Goal: Navigation & Orientation: Find specific page/section

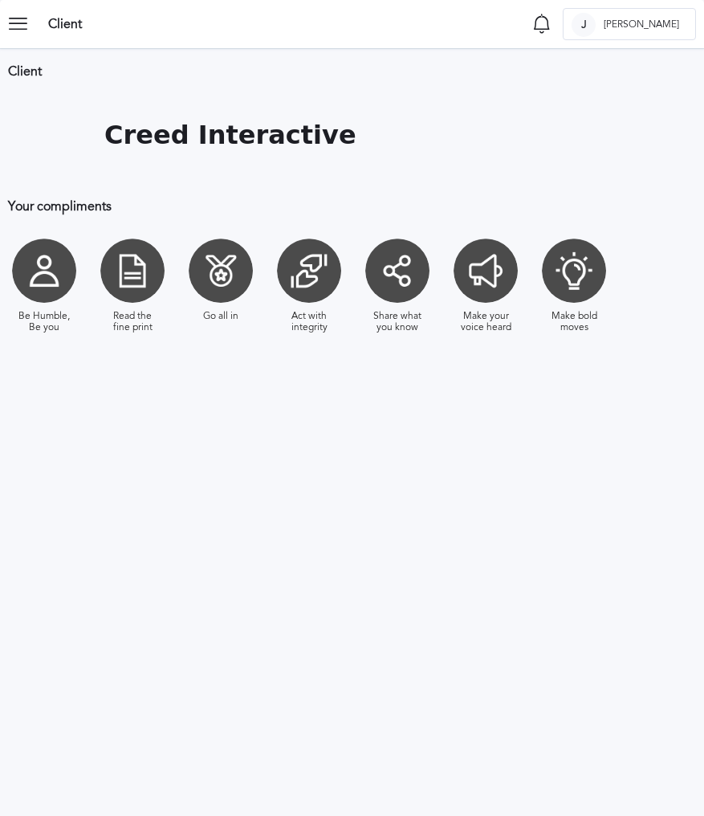
click at [44, 18] on section "Client Notifications Mark all as seen No notifications to show ... J [PERSON_NA…" at bounding box center [352, 24] width 704 height 48
click at [26, 22] on icon at bounding box center [24, 24] width 32 height 32
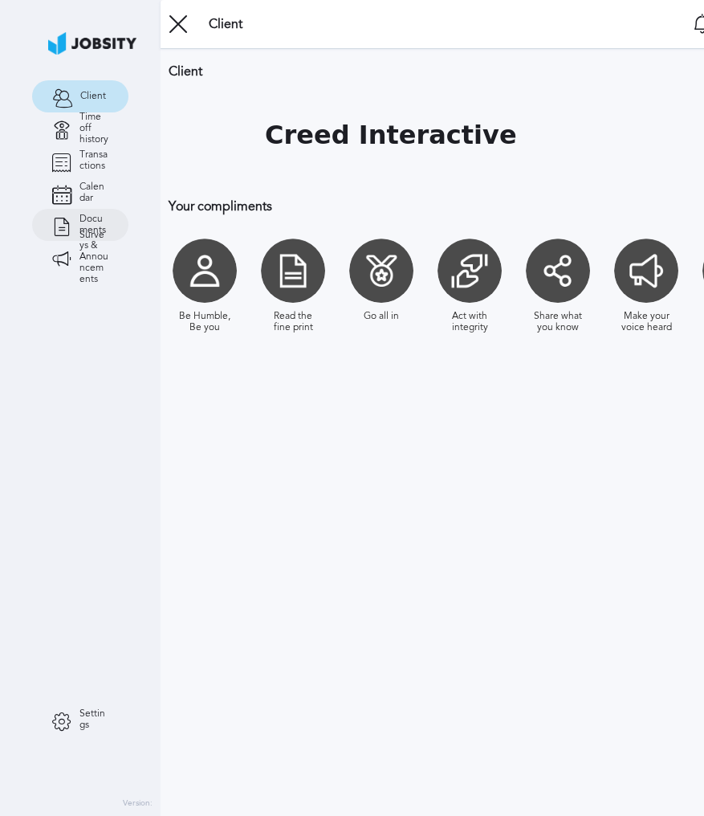
click at [72, 220] on link "Documents" at bounding box center [80, 225] width 96 height 32
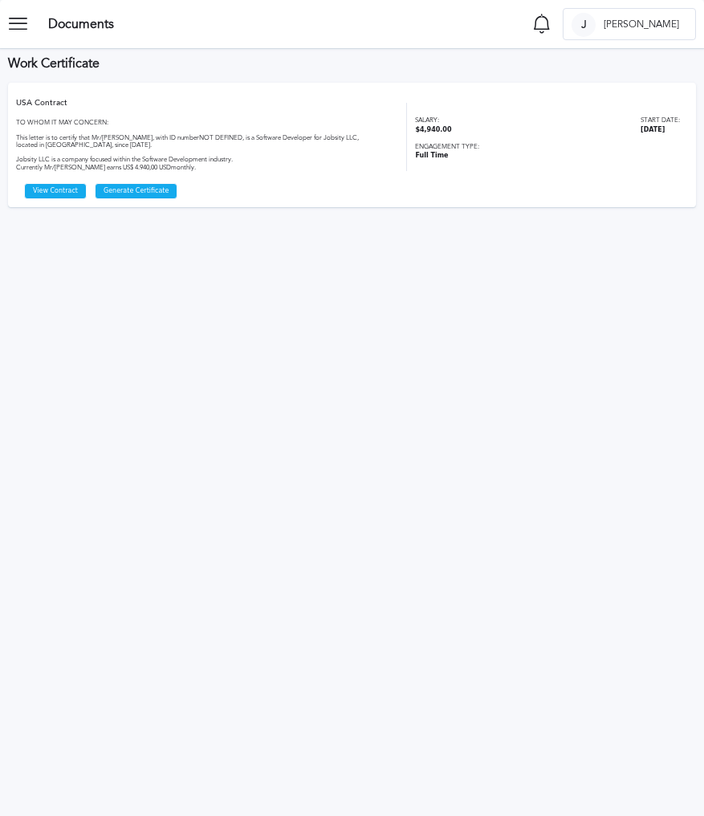
click at [29, 31] on icon at bounding box center [24, 24] width 32 height 32
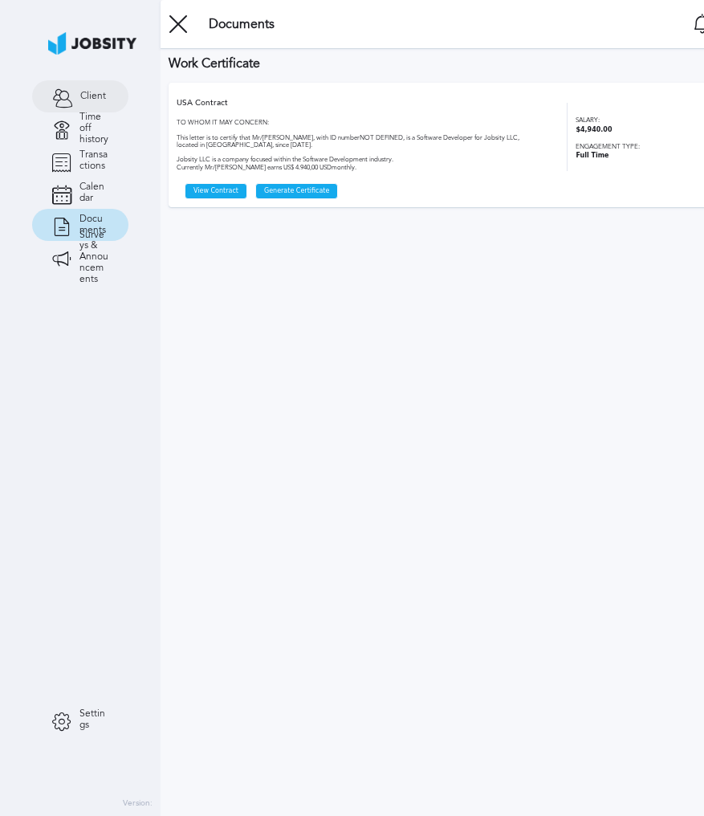
click at [92, 97] on span "Client" at bounding box center [93, 96] width 26 height 11
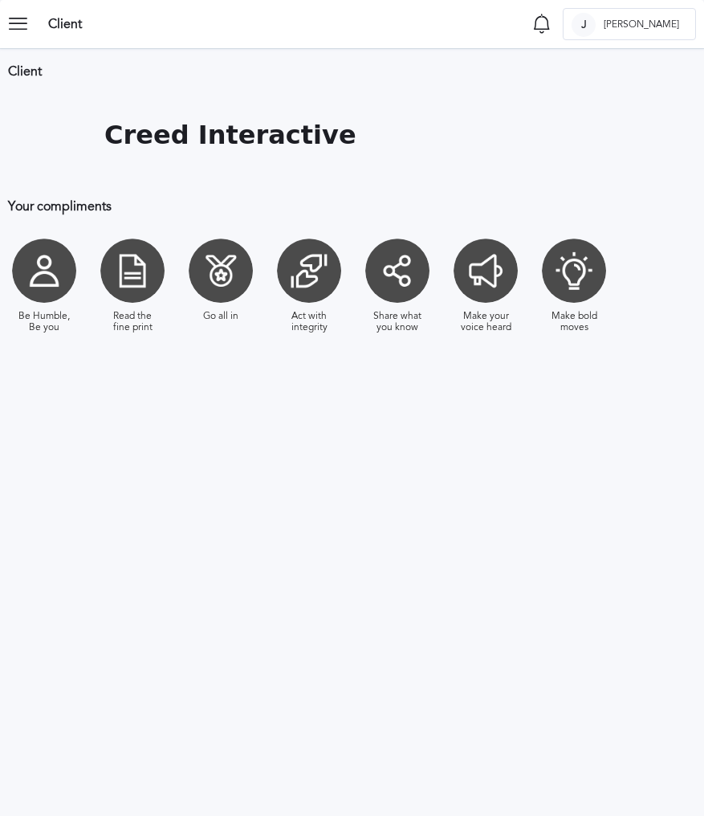
click at [14, 26] on icon at bounding box center [24, 24] width 32 height 32
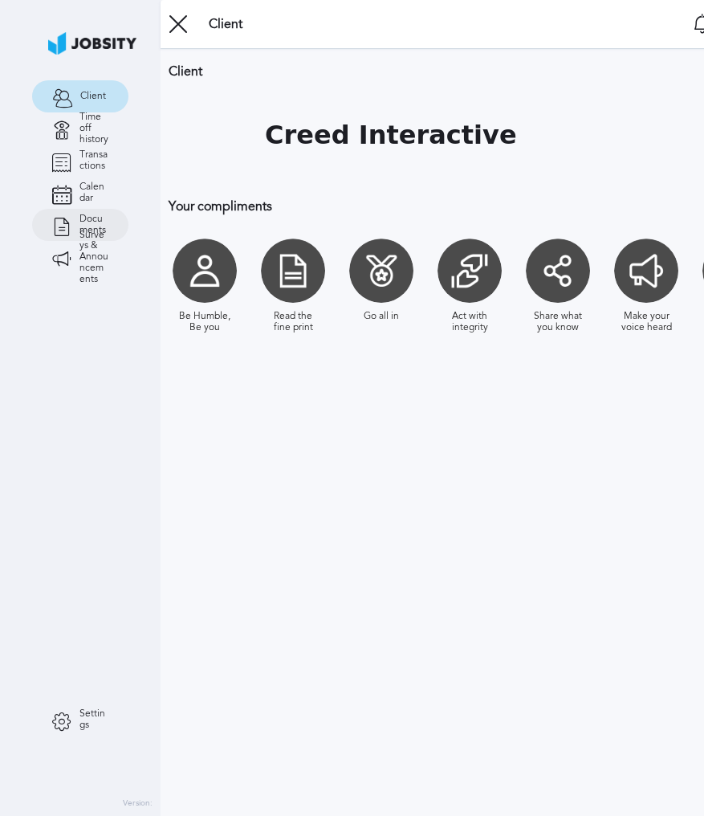
click at [89, 226] on span "Documents" at bounding box center [93, 225] width 29 height 22
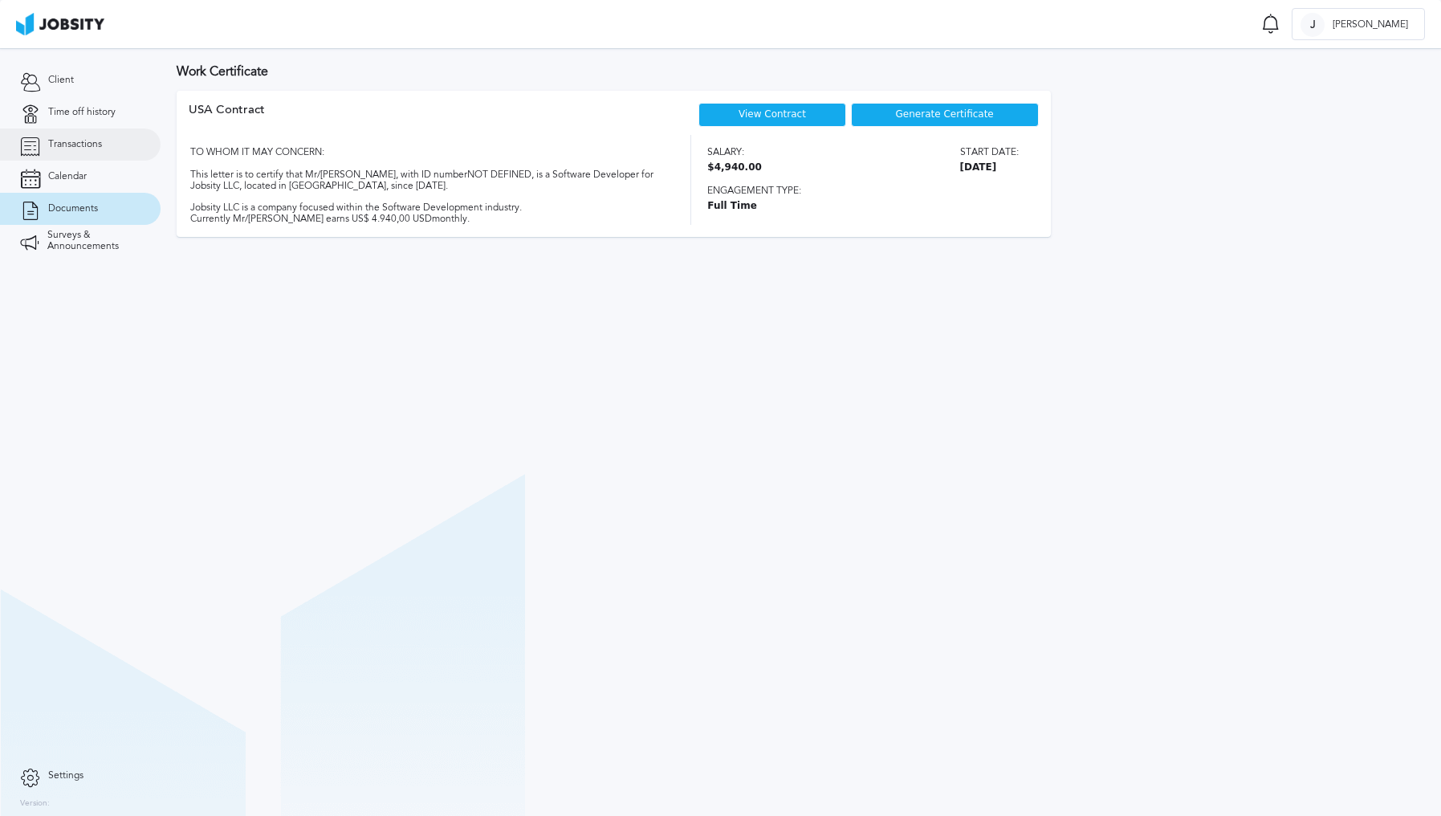
click at [39, 138] on icon at bounding box center [30, 144] width 20 height 14
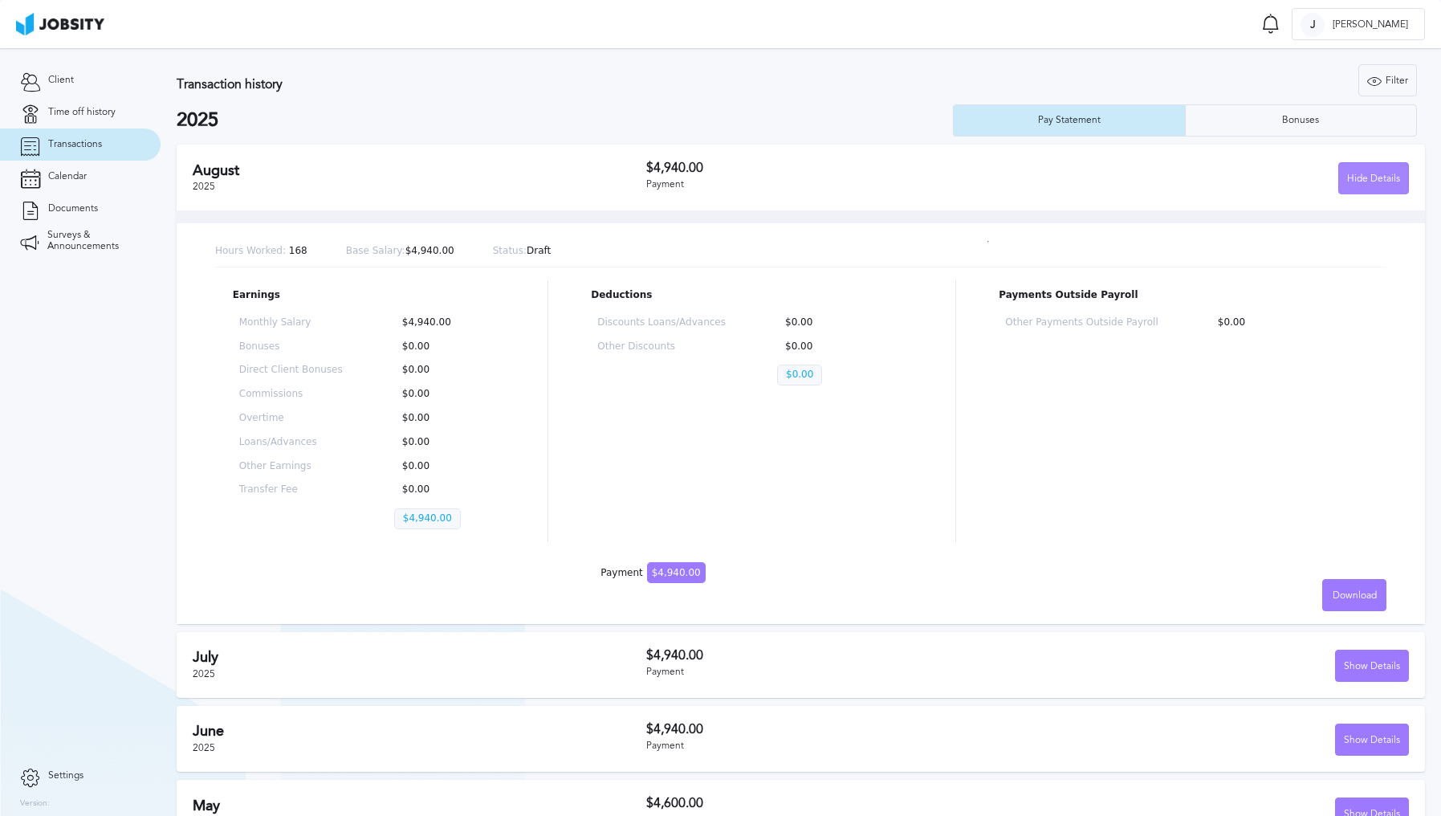
click at [1038, 173] on div "Hide Details" at bounding box center [1373, 179] width 69 height 32
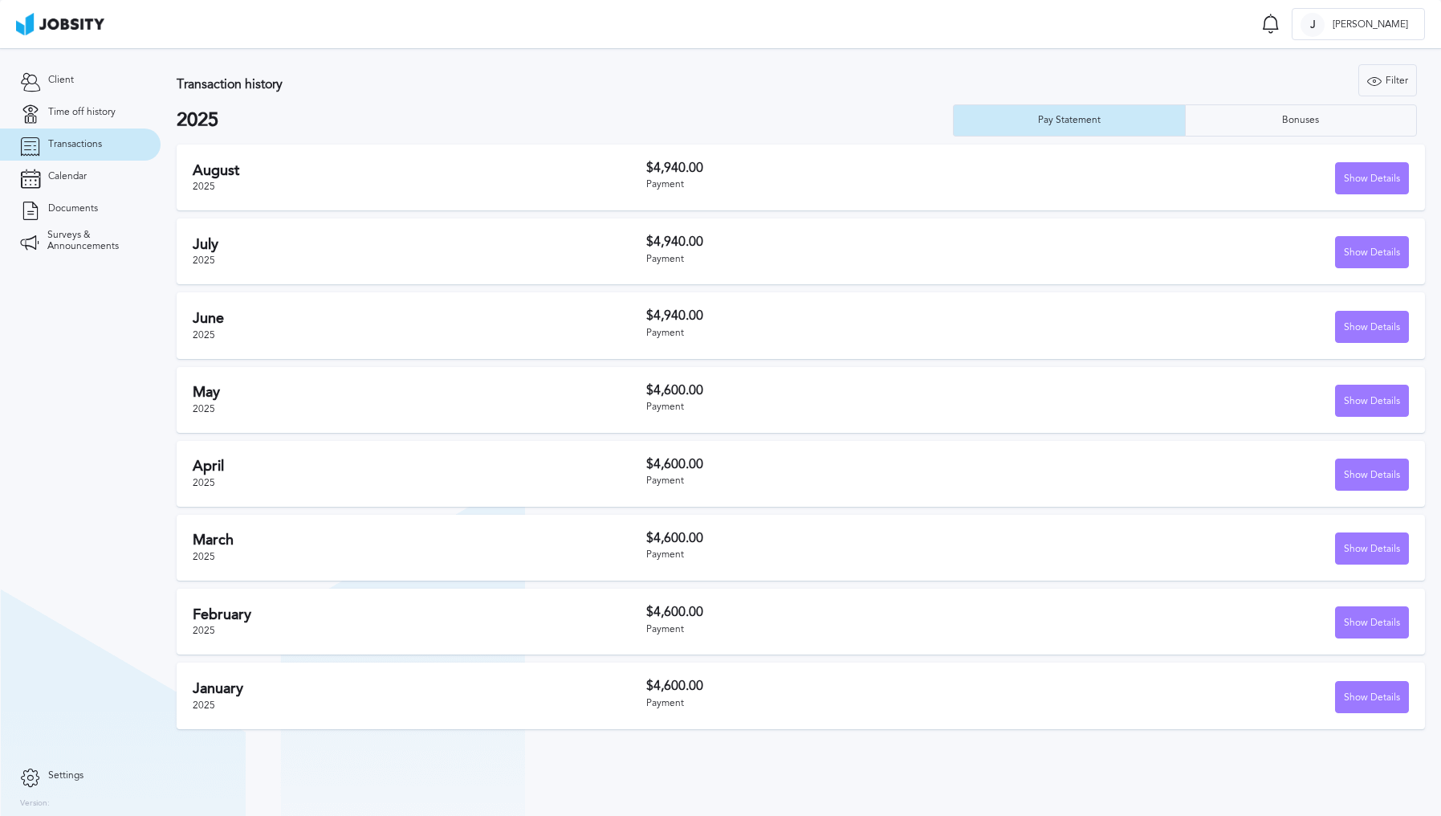
click at [103, 384] on section "Client Time off history Transactions Calendar Documents Surveys & Announcements" at bounding box center [80, 403] width 161 height 711
